Goal: Book appointment/travel/reservation

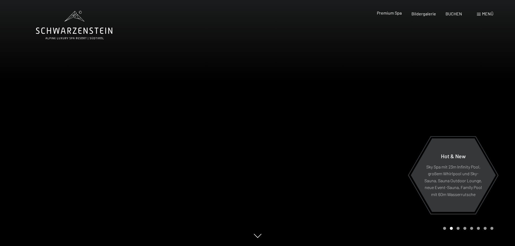
click at [384, 12] on span "Premium Spa" at bounding box center [389, 12] width 25 height 5
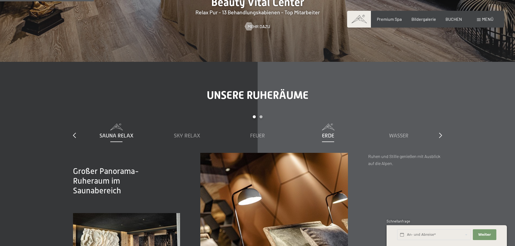
scroll to position [730, 0]
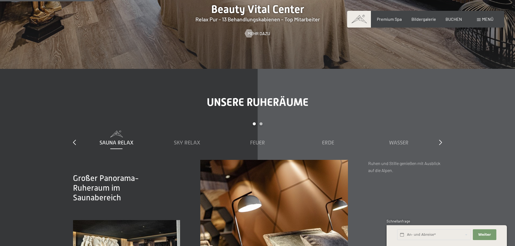
click at [489, 21] on span "Menü" at bounding box center [487, 18] width 11 height 5
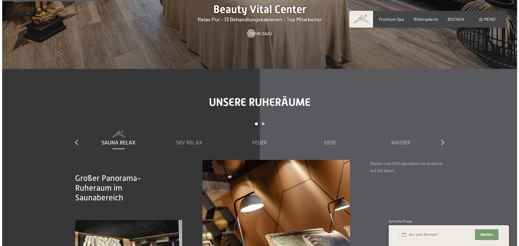
scroll to position [731, 0]
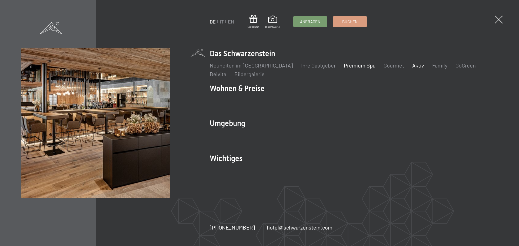
click at [412, 66] on link "Aktiv" at bounding box center [418, 65] width 12 height 6
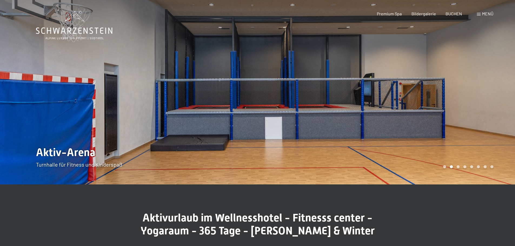
click at [480, 14] on span at bounding box center [479, 14] width 4 height 3
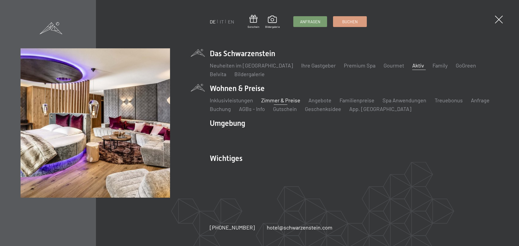
click at [273, 102] on link "Zimmer & Preise" at bounding box center [280, 100] width 39 height 6
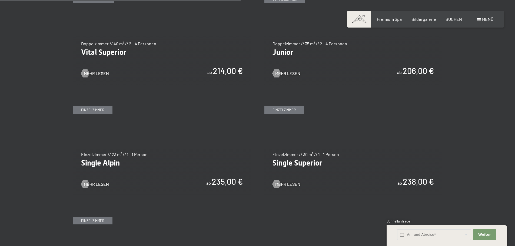
scroll to position [811, 0]
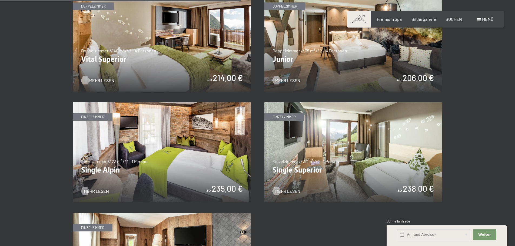
click at [103, 82] on span "Mehr Lesen" at bounding box center [101, 81] width 25 height 6
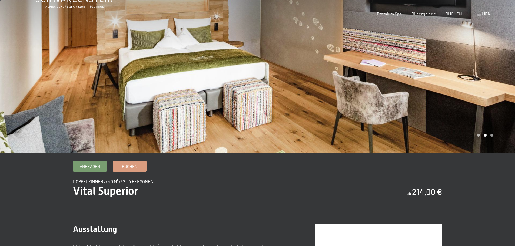
scroll to position [54, 0]
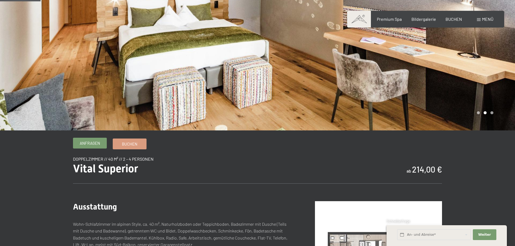
click at [86, 145] on span "Anfragen" at bounding box center [90, 144] width 20 height 6
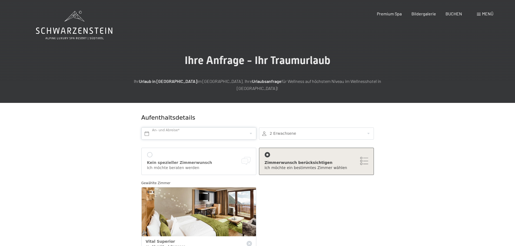
click at [236, 128] on input "text" at bounding box center [198, 134] width 115 height 12
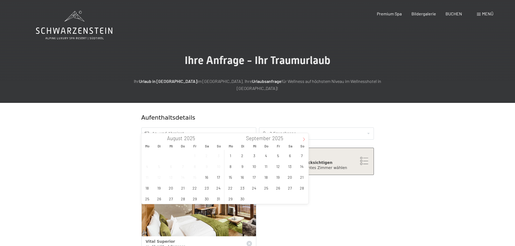
click at [302, 138] on icon at bounding box center [304, 140] width 4 height 4
type input "2026"
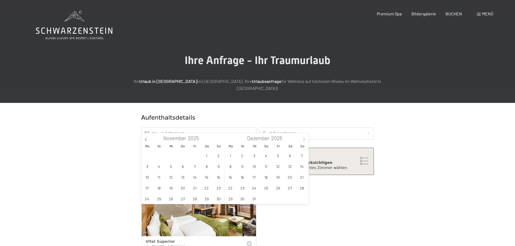
click at [302, 138] on icon at bounding box center [304, 140] width 4 height 4
type input "2026"
click at [302, 138] on icon at bounding box center [304, 140] width 4 height 4
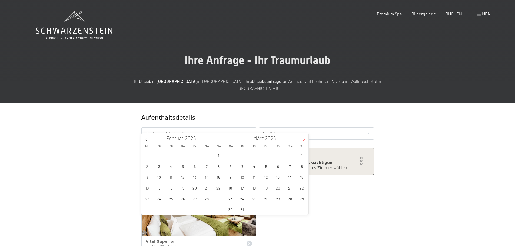
click at [302, 138] on icon at bounding box center [304, 140] width 4 height 4
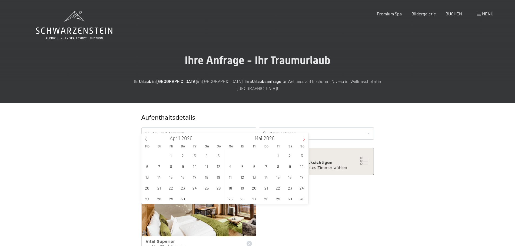
click at [302, 138] on icon at bounding box center [304, 140] width 4 height 4
click at [290, 166] on span "11" at bounding box center [290, 166] width 11 height 11
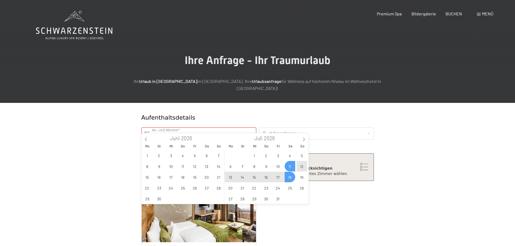
click at [291, 179] on span "18" at bounding box center [290, 177] width 11 height 11
type input "Sa. 11.07.2026 - Sa. 18.07.2026"
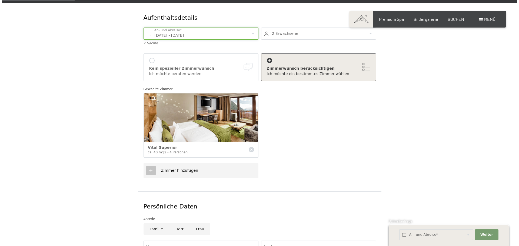
scroll to position [108, 0]
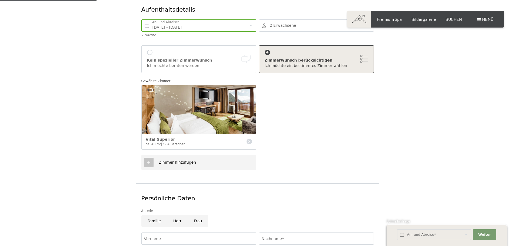
click at [173, 160] on div "Zimmer hinzufügen" at bounding box center [198, 162] width 115 height 15
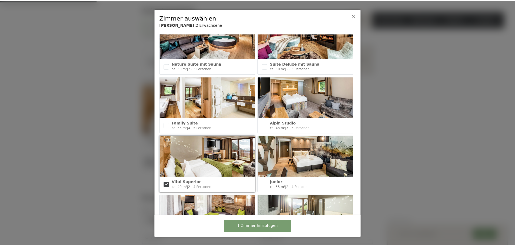
scroll to position [189, 0]
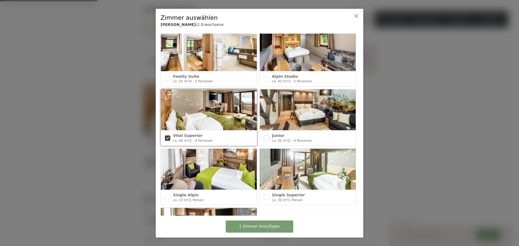
click at [267, 136] on input "checkbox" at bounding box center [266, 137] width 5 height 5
checkbox input "true"
click at [262, 226] on span "2 Zimmer hinzufügen" at bounding box center [259, 226] width 41 height 5
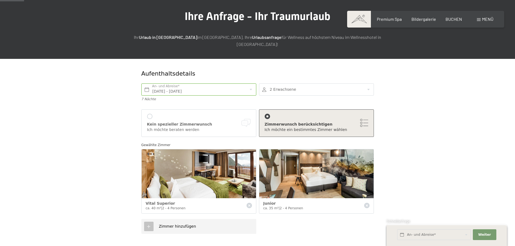
scroll to position [27, 0]
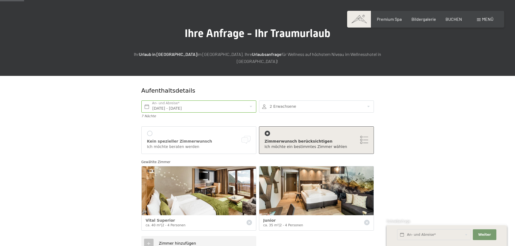
click at [366, 101] on div at bounding box center [316, 107] width 115 height 12
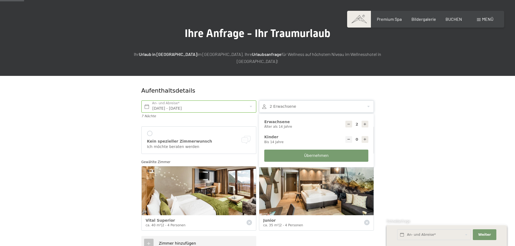
click at [364, 122] on icon at bounding box center [365, 124] width 4 height 4
type input "4"
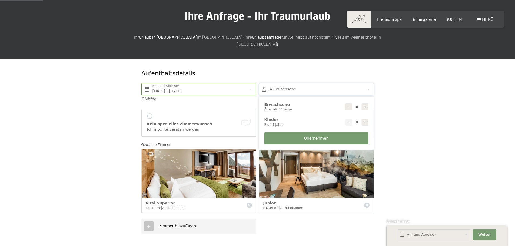
scroll to position [54, 0]
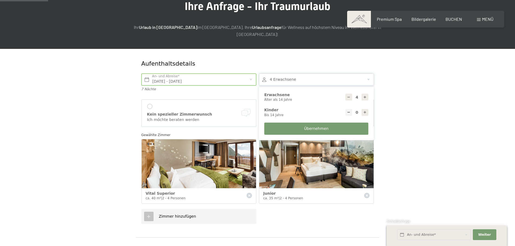
click at [403, 124] on form "Aufenthaltsdetails Sa. 11.07.2026 - Sa. 18.07.2026 An- und Abreise* 7 Nächte 4 …" at bounding box center [257, 231] width 369 height 365
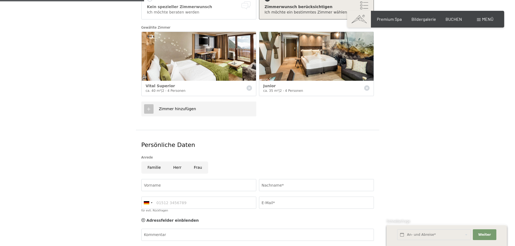
scroll to position [216, 0]
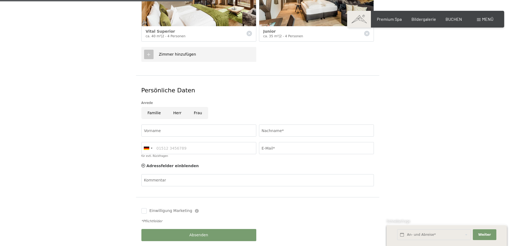
click at [153, 107] on input "Familie" at bounding box center [154, 113] width 26 height 12
radio input "true"
click at [183, 125] on input "Vorname" at bounding box center [198, 131] width 115 height 12
type input "Karl"
type input "Gaydoul"
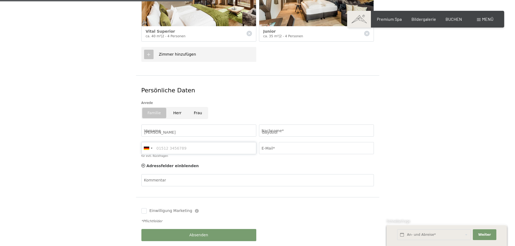
type input "06162808890"
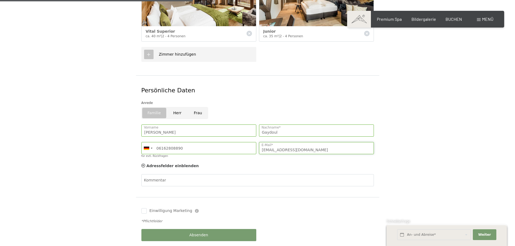
click at [264, 143] on input "k.gaydoul@baumanagement-gaydoul.de" at bounding box center [316, 148] width 115 height 12
type input "kaga65@t-online.de"
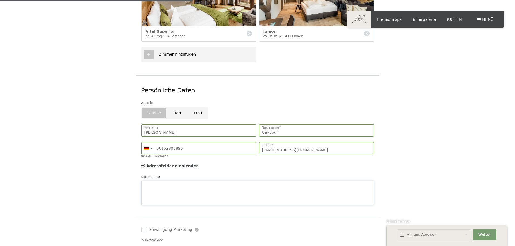
click at [194, 174] on div "Kommentar" at bounding box center [257, 189] width 232 height 31
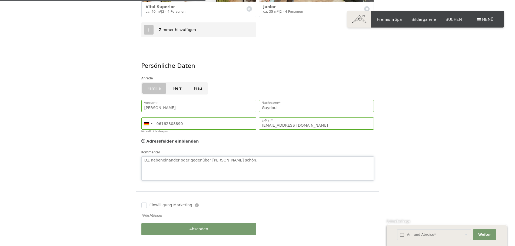
scroll to position [243, 0]
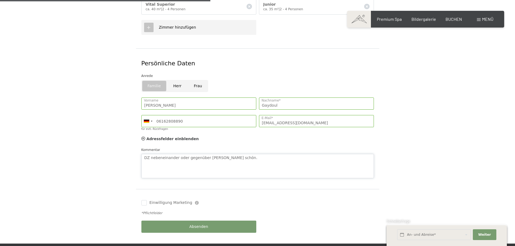
type textarea "DZ nebeneinander oder gegenüber wäre schön."
click at [202, 223] on button "Absenden" at bounding box center [198, 227] width 115 height 12
